Goal: Information Seeking & Learning: Learn about a topic

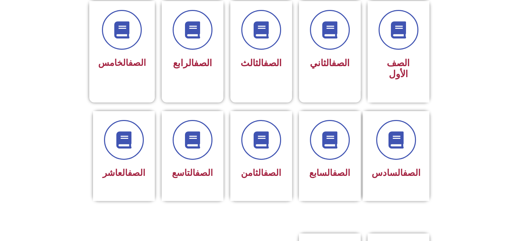
scroll to position [192, 0]
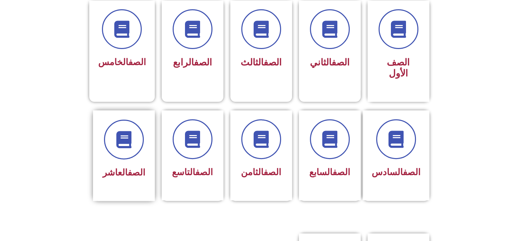
click at [104, 167] on h3 "الصف العاشر" at bounding box center [123, 172] width 43 height 11
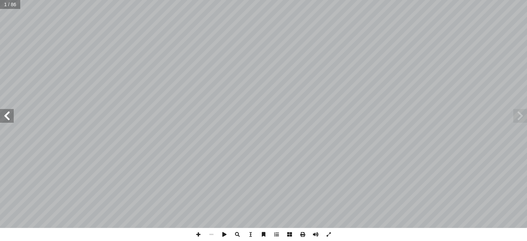
click at [6, 122] on span at bounding box center [7, 116] width 14 height 14
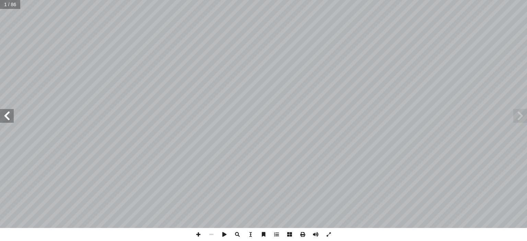
click at [6, 122] on span at bounding box center [7, 116] width 14 height 14
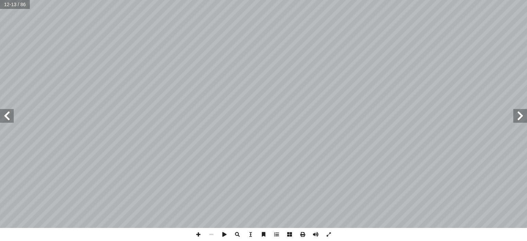
click at [6, 122] on span at bounding box center [7, 116] width 14 height 14
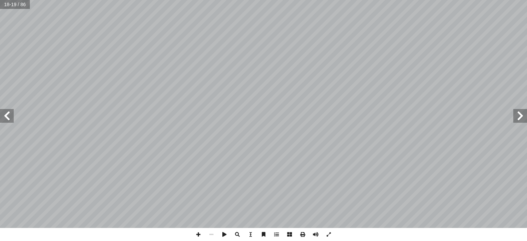
click at [6, 122] on span at bounding box center [7, 116] width 14 height 14
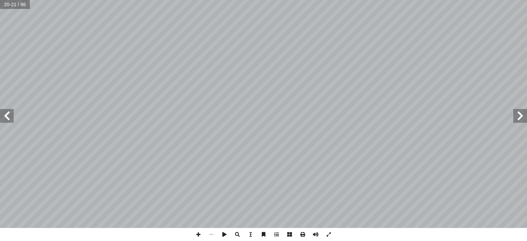
click at [6, 122] on span at bounding box center [7, 116] width 14 height 14
click at [196, 233] on span at bounding box center [198, 234] width 13 height 13
click at [196, 236] on span at bounding box center [198, 234] width 13 height 13
click at [201, 235] on span at bounding box center [198, 234] width 13 height 13
click at [211, 234] on span at bounding box center [211, 234] width 13 height 13
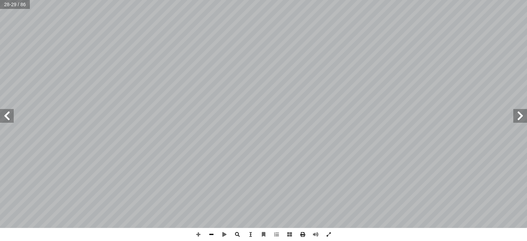
click at [212, 234] on span at bounding box center [211, 234] width 13 height 13
click at [524, 118] on span at bounding box center [520, 116] width 14 height 14
click at [198, 237] on span at bounding box center [198, 234] width 13 height 13
click at [519, 113] on div "قويم ّ الت تي: أ ي� � حيحة فيم ّ بة الص � ج إ � ضع دائرة حول رمز ال أ ا - ١ ١ -…" at bounding box center [263, 114] width 527 height 228
click at [519, 113] on span at bounding box center [520, 116] width 14 height 14
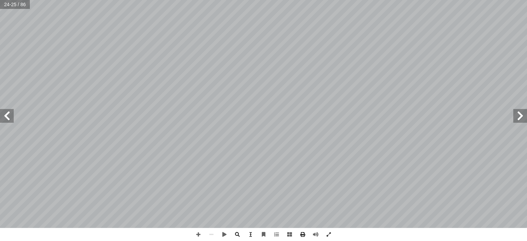
click at [519, 113] on span at bounding box center [520, 116] width 14 height 14
click at [211, 234] on span at bounding box center [211, 234] width 13 height 13
click at [8, 111] on span at bounding box center [7, 116] width 14 height 14
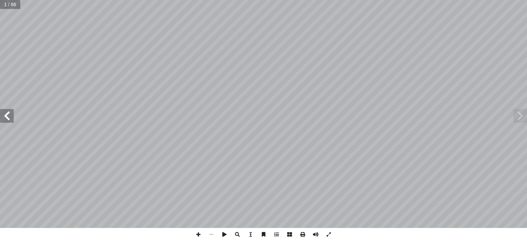
click at [8, 111] on span at bounding box center [7, 116] width 14 height 14
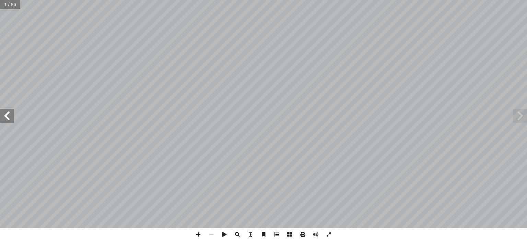
click at [8, 111] on span at bounding box center [7, 116] width 14 height 14
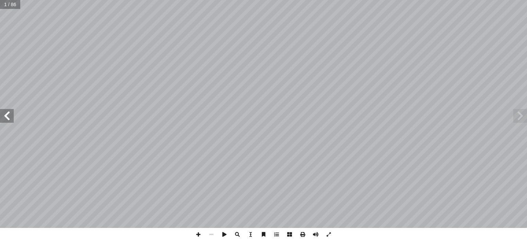
click at [8, 111] on span at bounding box center [7, 116] width 14 height 14
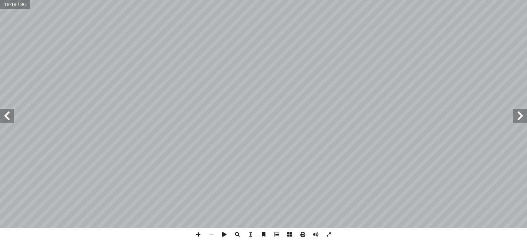
click at [8, 111] on span at bounding box center [7, 116] width 14 height 14
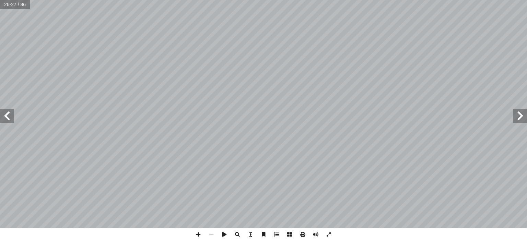
click at [8, 111] on span at bounding box center [7, 116] width 14 height 14
click at [523, 114] on span at bounding box center [520, 116] width 14 height 14
click at [197, 238] on span at bounding box center [198, 234] width 13 height 13
drag, startPoint x: 197, startPoint y: 238, endPoint x: 523, endPoint y: 117, distance: 348.1
click at [523, 117] on span at bounding box center [520, 116] width 14 height 14
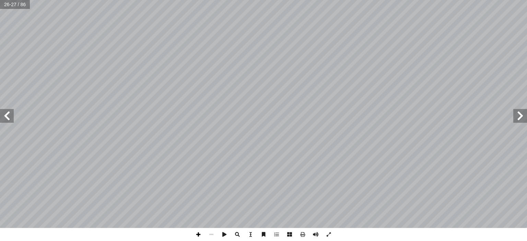
click at [194, 237] on span at bounding box center [198, 234] width 13 height 13
click at [293, 62] on html "الصفحة الرئيسية الصف الأول الصف الثاني الصف الثالث الصف الرابع الصف الخامس الصف…" at bounding box center [263, 31] width 527 height 62
click at [203, 233] on span at bounding box center [198, 234] width 13 height 13
click at [210, 230] on span at bounding box center [211, 234] width 13 height 13
click at [317, 62] on html "الصفحة الرئيسية الصف الأول الصف الثاني الصف الثالث الصف الرابع الصف الخامس الصف…" at bounding box center [263, 31] width 527 height 62
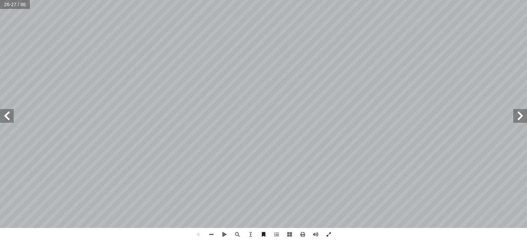
click at [390, 62] on html "الصفحة الرئيسية الصف الأول الصف الثاني الصف الثالث الصف الرابع الصف الخامس الصف…" at bounding box center [263, 31] width 527 height 62
click at [4, 122] on span at bounding box center [7, 116] width 14 height 14
click at [200, 233] on span at bounding box center [198, 234] width 13 height 13
click at [200, 235] on span at bounding box center [198, 234] width 13 height 13
click at [210, 236] on span at bounding box center [211, 234] width 13 height 13
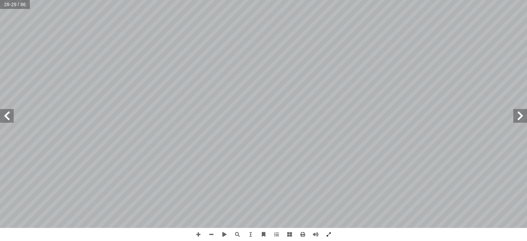
click at [3, 112] on span at bounding box center [7, 116] width 14 height 14
click at [523, 116] on span at bounding box center [520, 116] width 14 height 14
click at [257, 145] on div "قويم ّ الت تي: أ ي� � حيحة فيم ّ بة الص � ج إ مز ال� ضع دائرة حول ر أ ا - ١ ١ -…" at bounding box center [263, 120] width 527 height 241
click at [200, 236] on span at bounding box center [198, 234] width 13 height 13
click at [211, 237] on span at bounding box center [211, 234] width 13 height 13
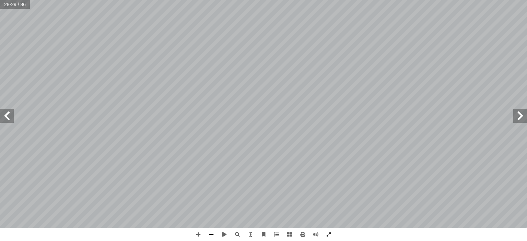
click at [211, 237] on span at bounding box center [211, 234] width 13 height 13
